Goal: Transaction & Acquisition: Download file/media

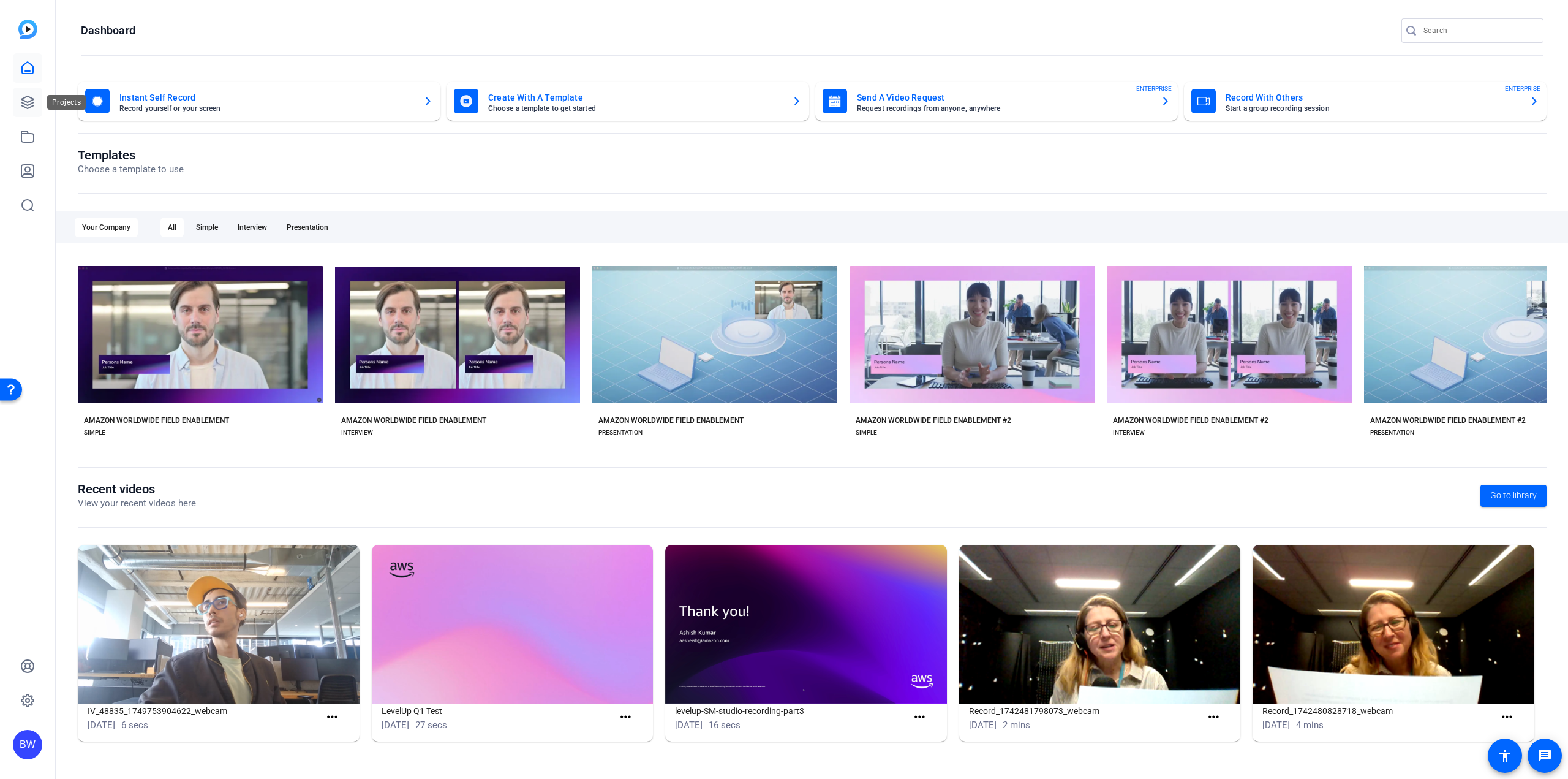
click at [26, 112] on link at bounding box center [27, 102] width 30 height 30
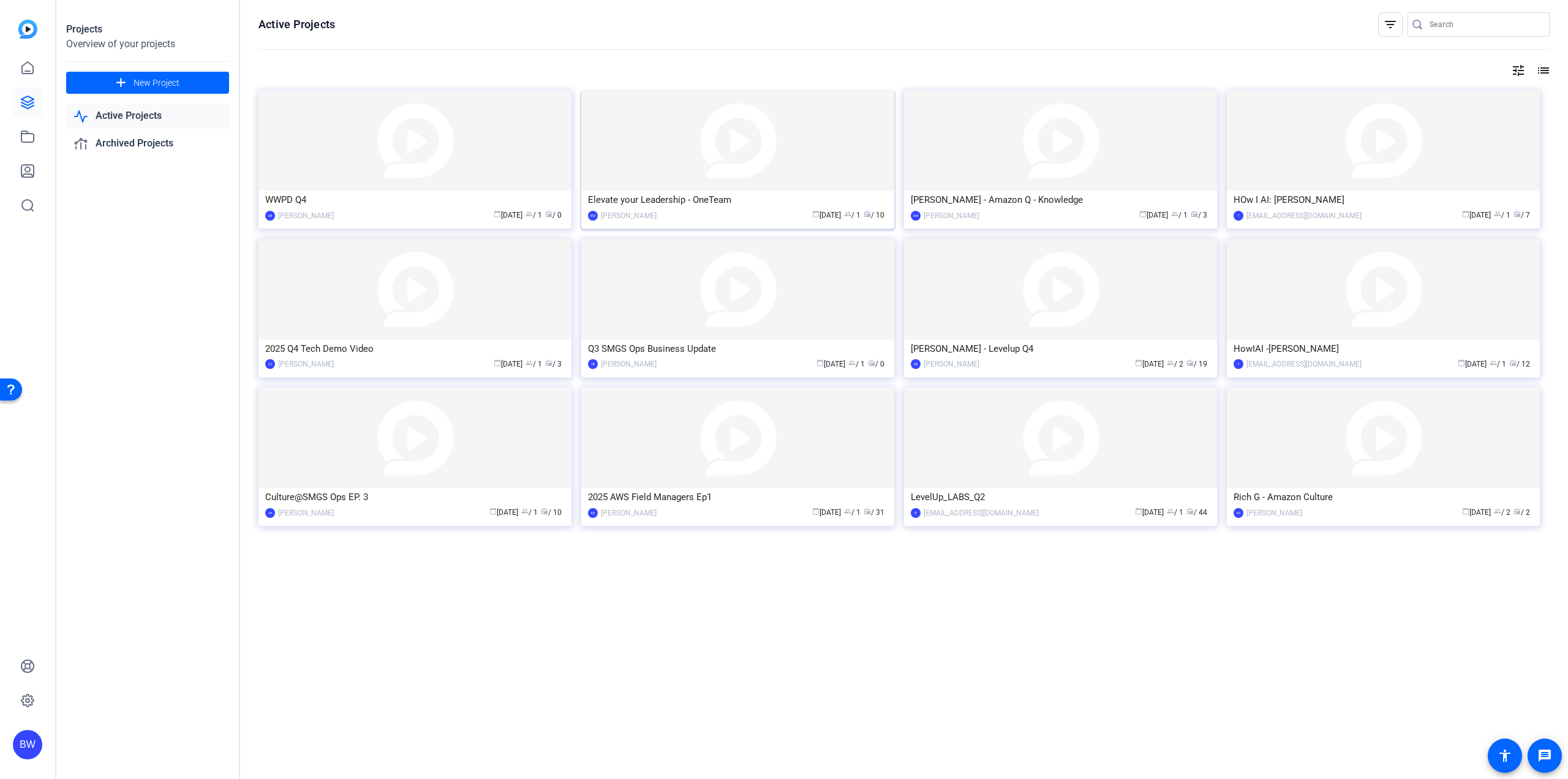
click at [717, 177] on img at bounding box center [738, 140] width 313 height 100
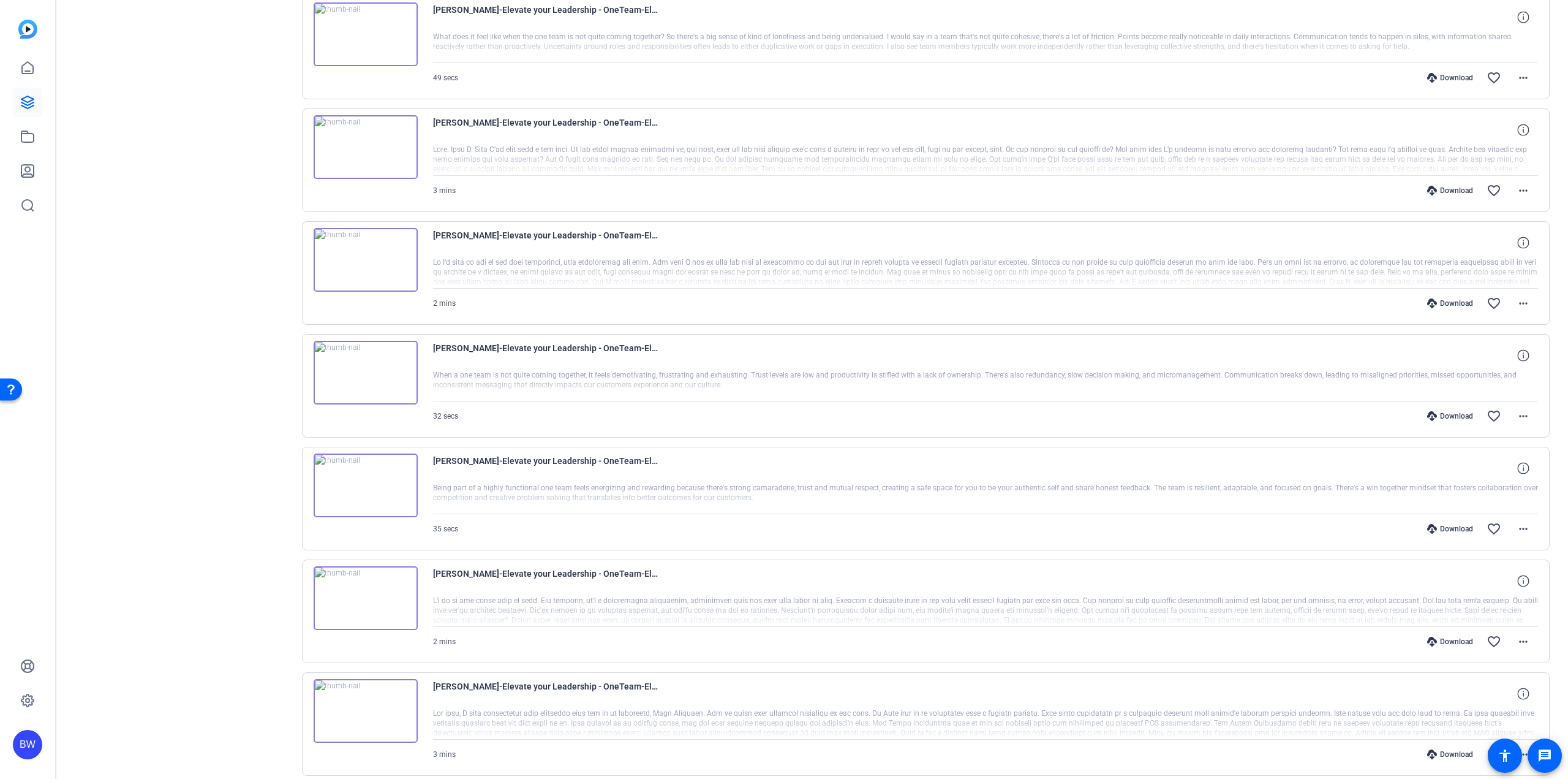
scroll to position [112, 0]
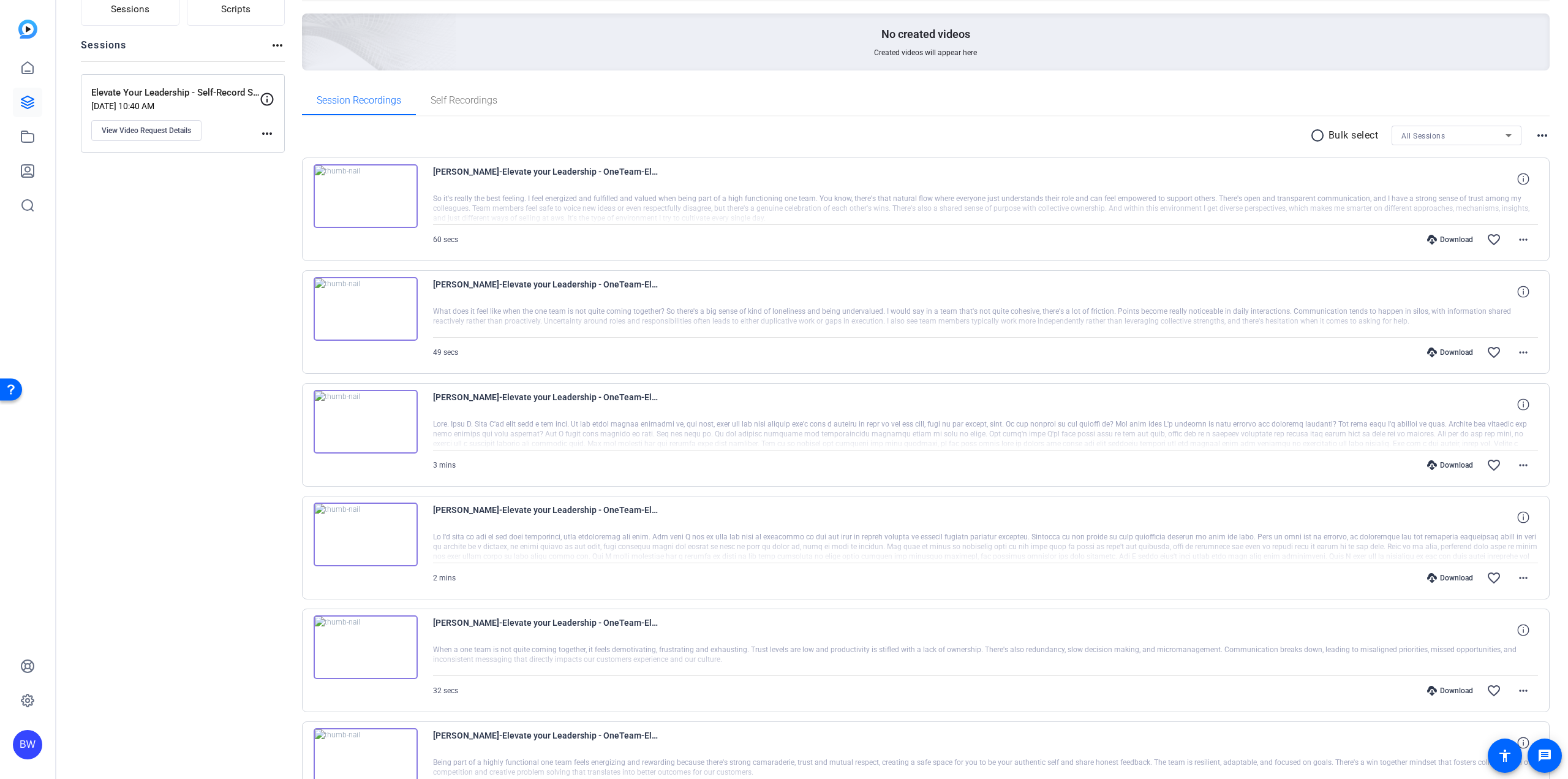
click at [145, 409] on div "Sessions Scripts Sessions more_horiz Elevate Your Leadership - Self-Record Sess…" at bounding box center [183, 646] width 204 height 1339
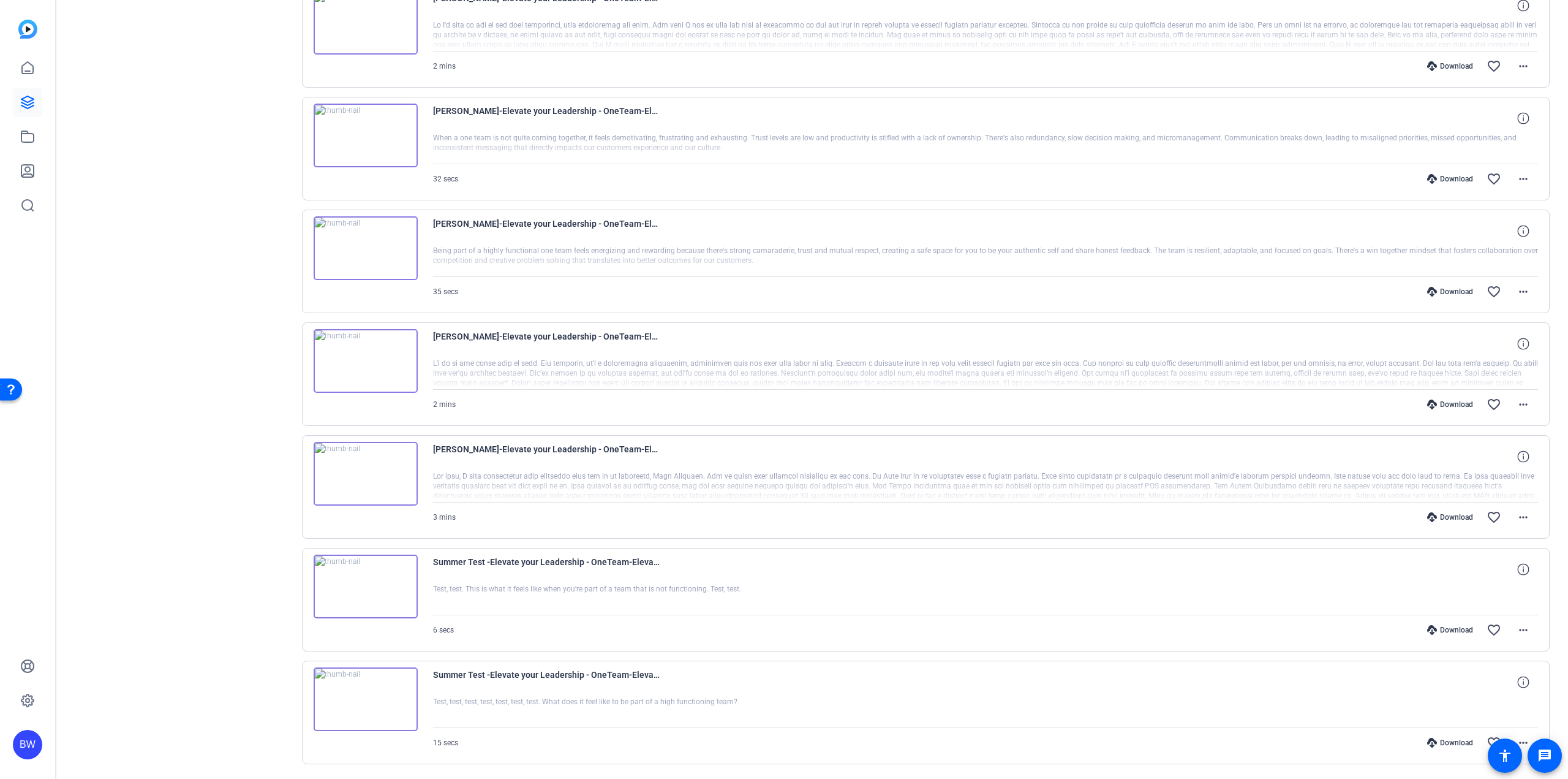
scroll to position [663, 0]
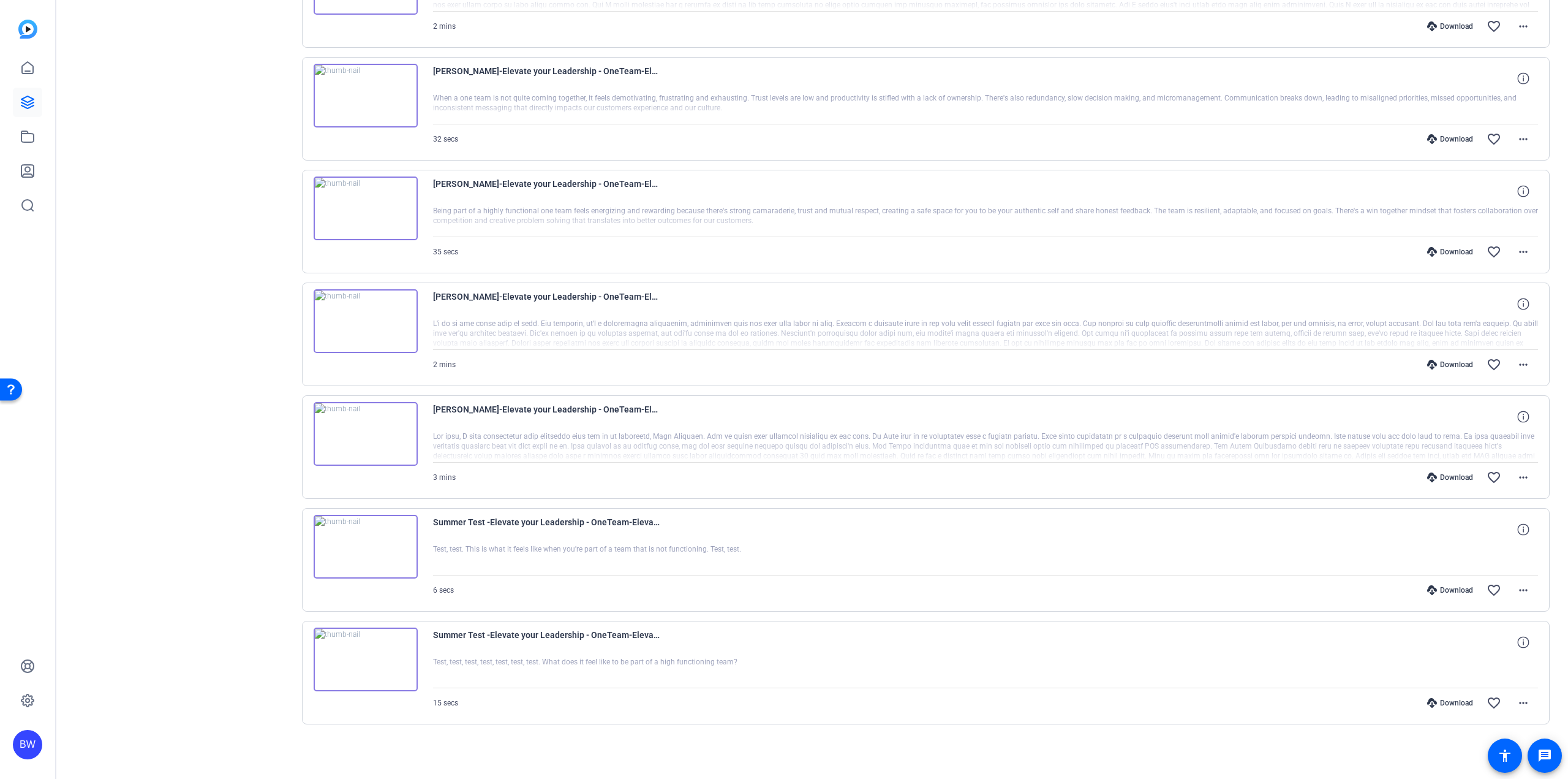
click at [1447, 476] on div "Download" at bounding box center [1450, 478] width 58 height 10
click at [1452, 367] on div "Download" at bounding box center [1450, 365] width 58 height 10
click at [1442, 253] on div "Download" at bounding box center [1450, 252] width 58 height 10
click at [1447, 140] on div "Download" at bounding box center [1450, 139] width 58 height 10
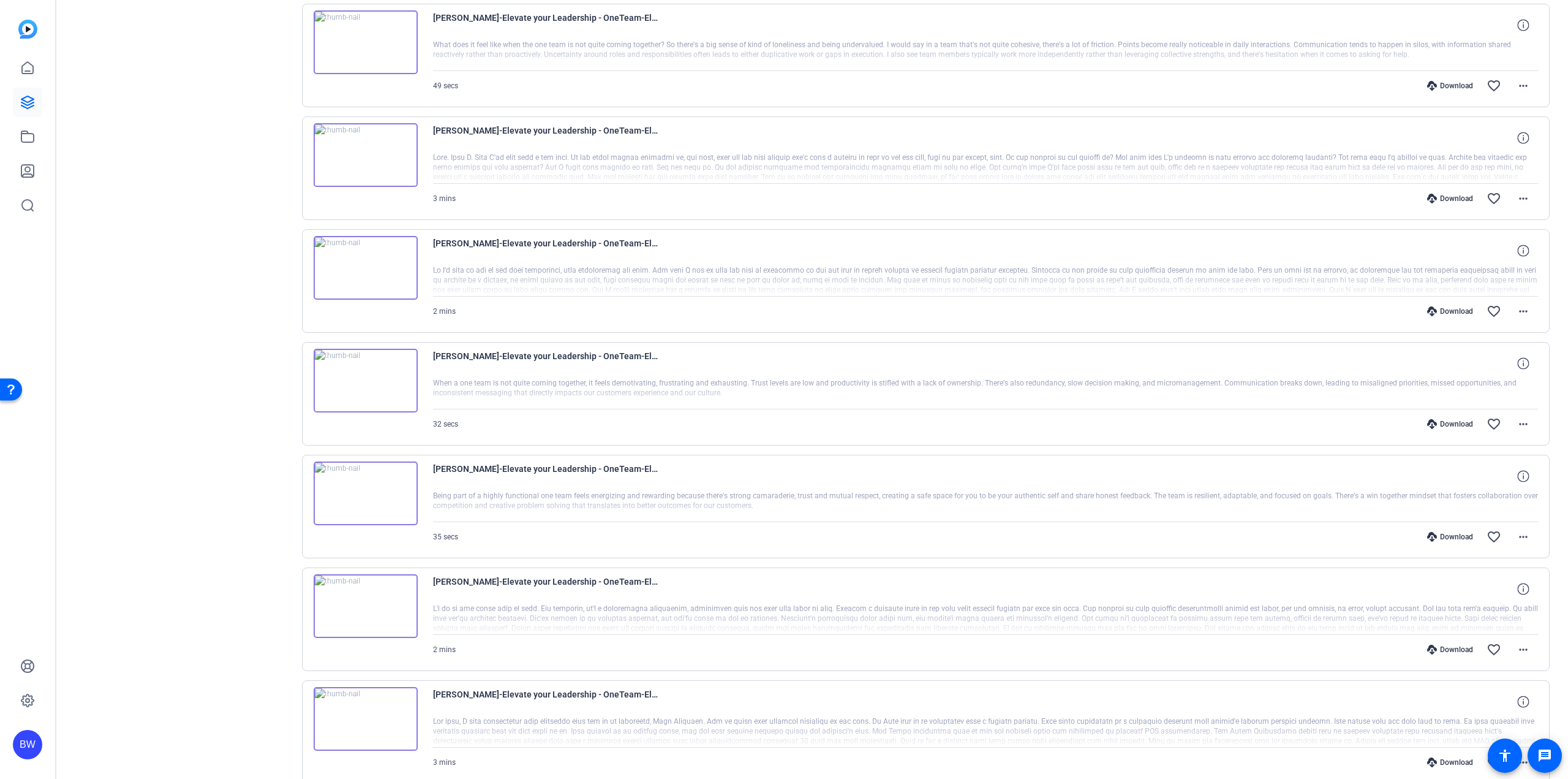
scroll to position [296, 0]
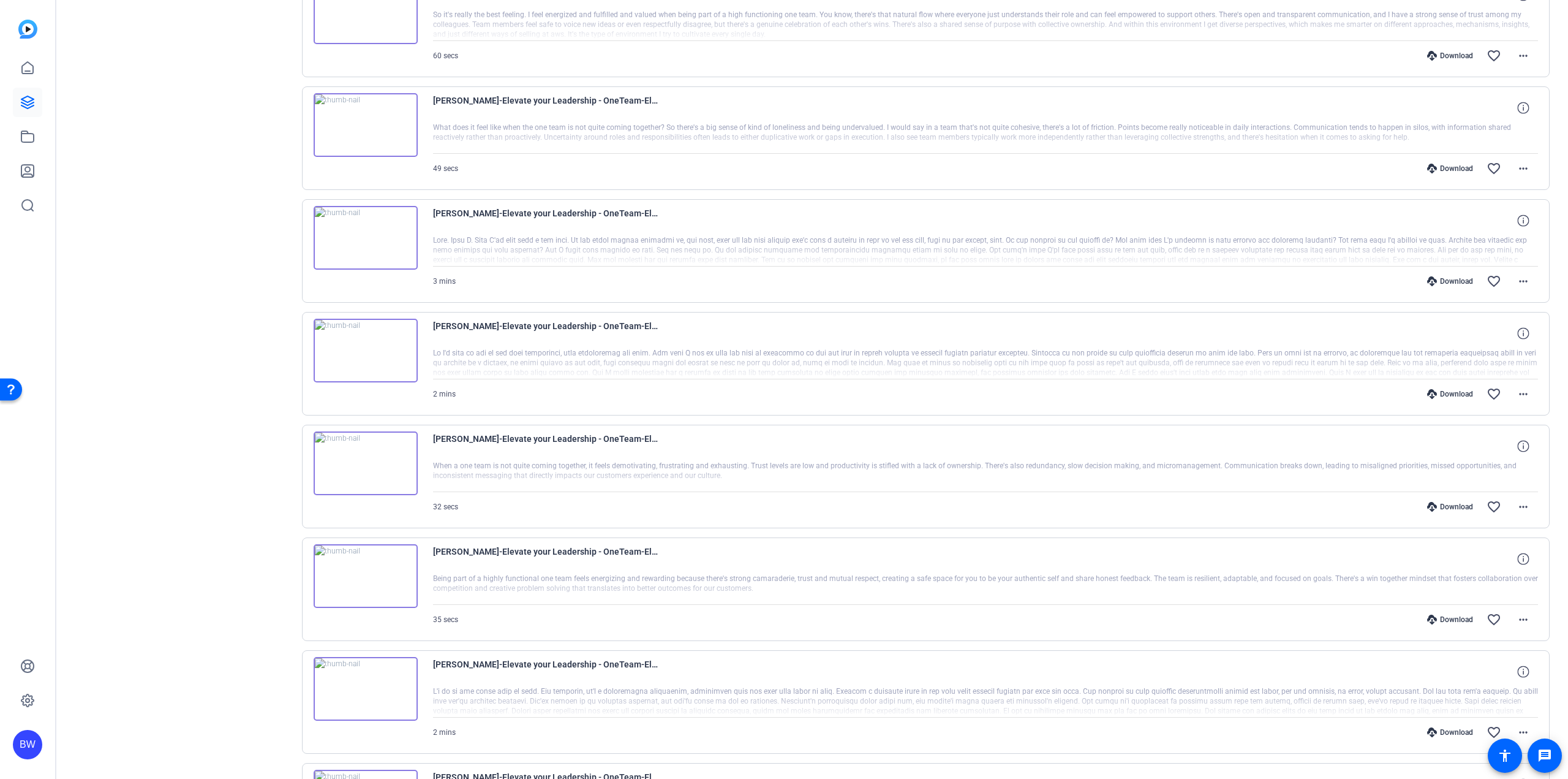
click at [1458, 392] on div "Download" at bounding box center [1450, 394] width 58 height 10
click at [1445, 279] on div "Download" at bounding box center [1450, 282] width 58 height 10
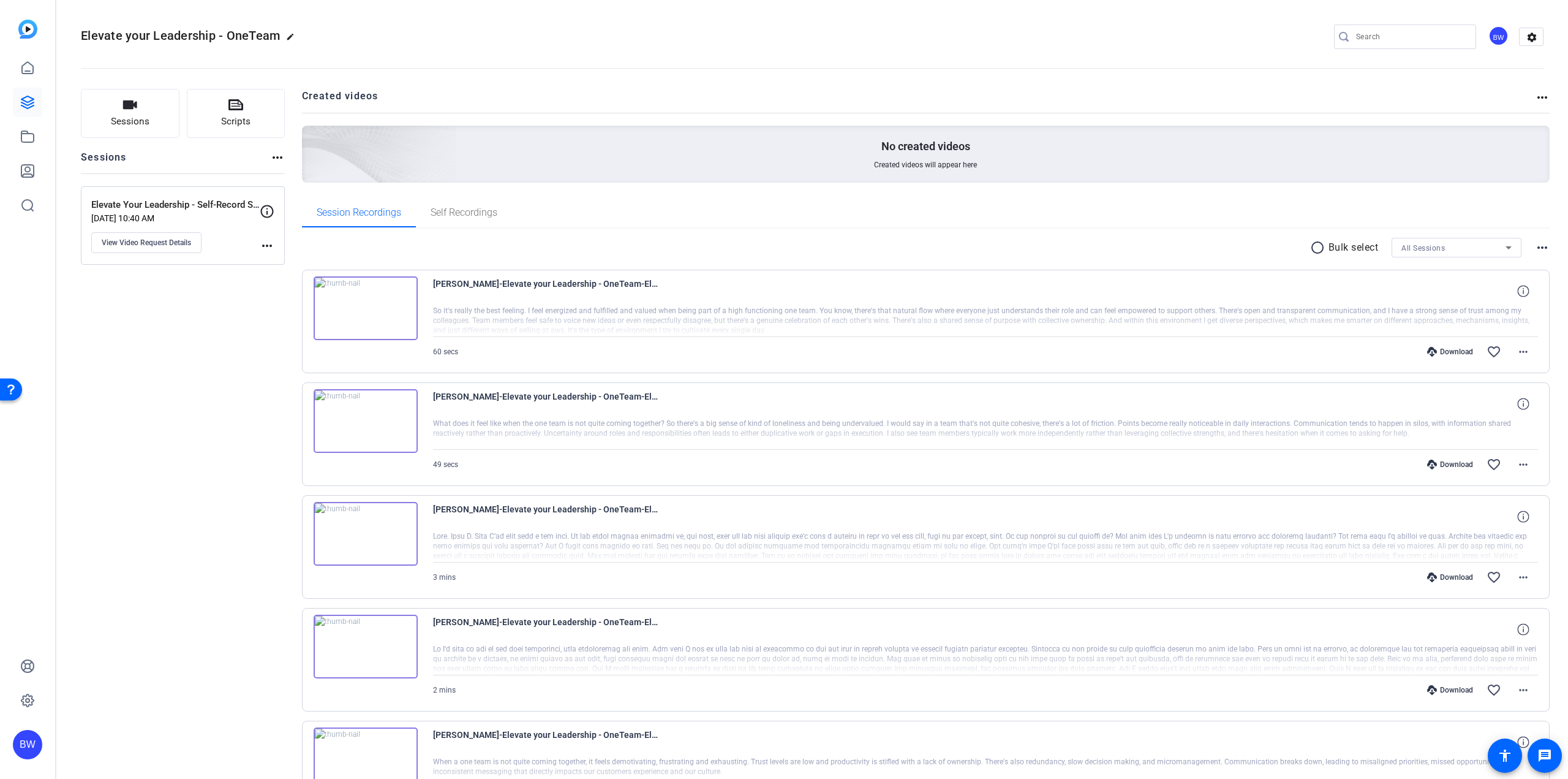
click at [1454, 461] on div "Download" at bounding box center [1450, 465] width 58 height 10
click at [1442, 354] on div "Download" at bounding box center [1450, 352] width 58 height 10
